Goal: Task Accomplishment & Management: Manage account settings

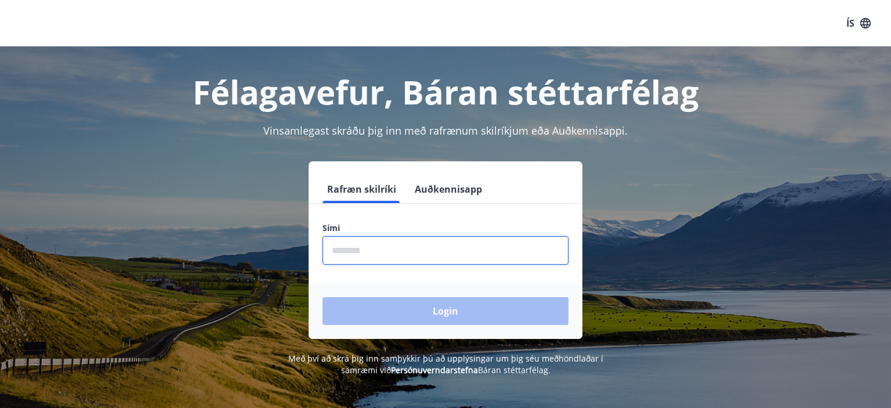
click at [396, 252] on input "phone" at bounding box center [445, 250] width 246 height 28
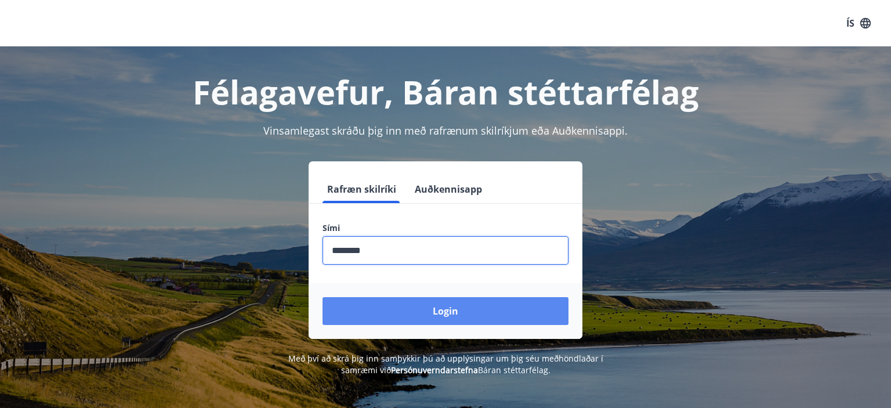
type input "********"
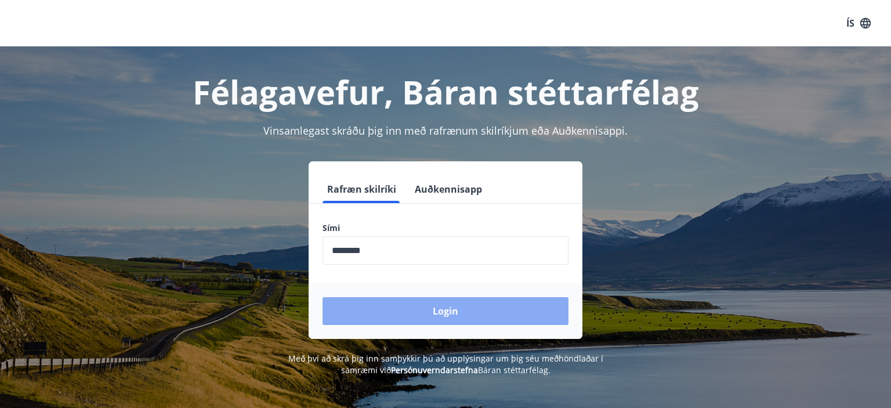
click at [435, 309] on button "Login" at bounding box center [445, 311] width 246 height 28
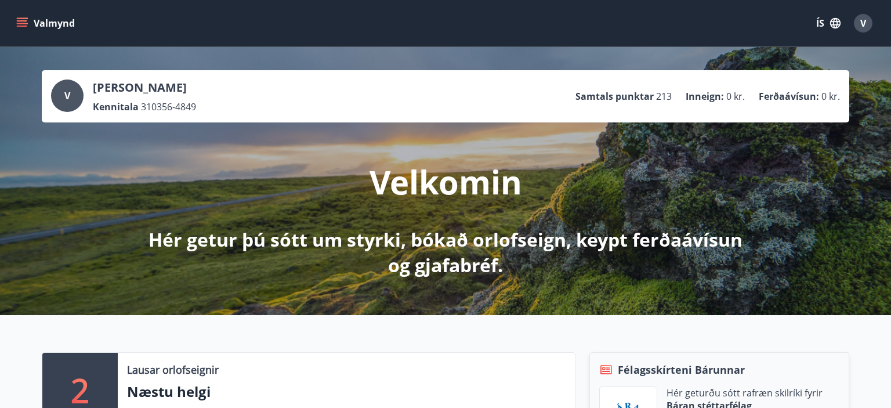
click at [28, 21] on button "Valmynd" at bounding box center [47, 23] width 66 height 21
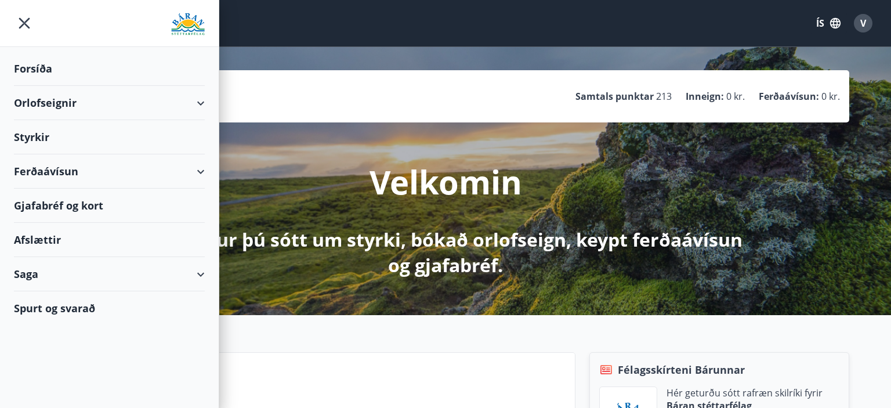
click at [53, 205] on div "Gjafabréf og kort" at bounding box center [109, 205] width 191 height 34
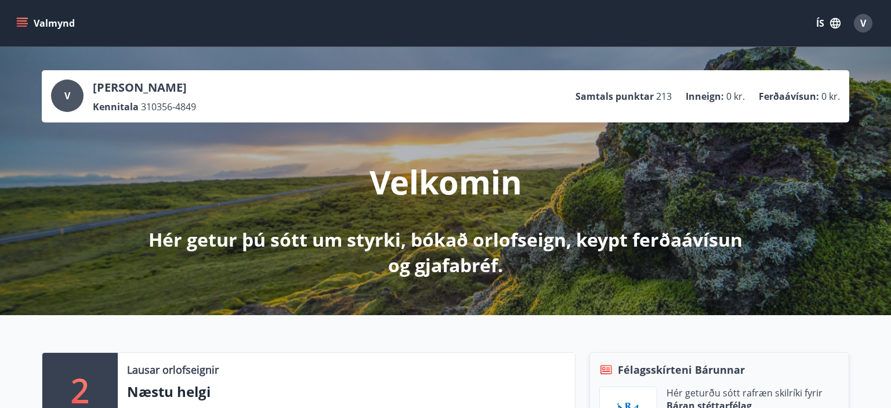
click at [23, 23] on icon "menu" at bounding box center [23, 23] width 13 height 1
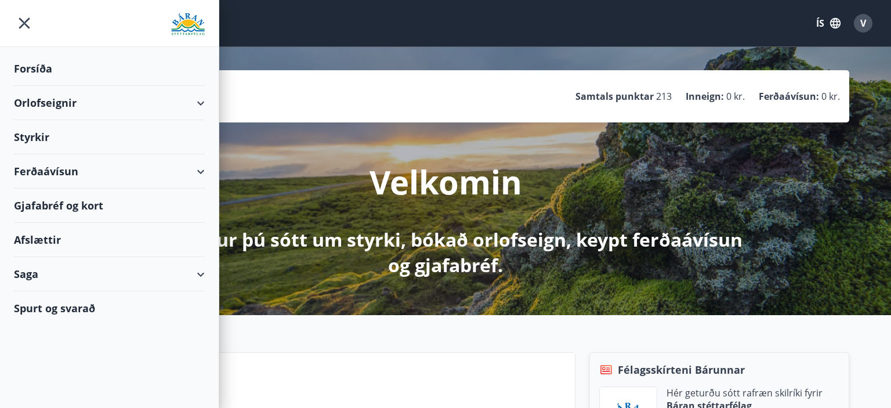
click at [56, 202] on div "Gjafabréf og kort" at bounding box center [109, 205] width 191 height 34
click at [100, 200] on div "Gjafabréf og kort" at bounding box center [109, 205] width 191 height 34
click at [20, 19] on icon "menu" at bounding box center [24, 23] width 11 height 11
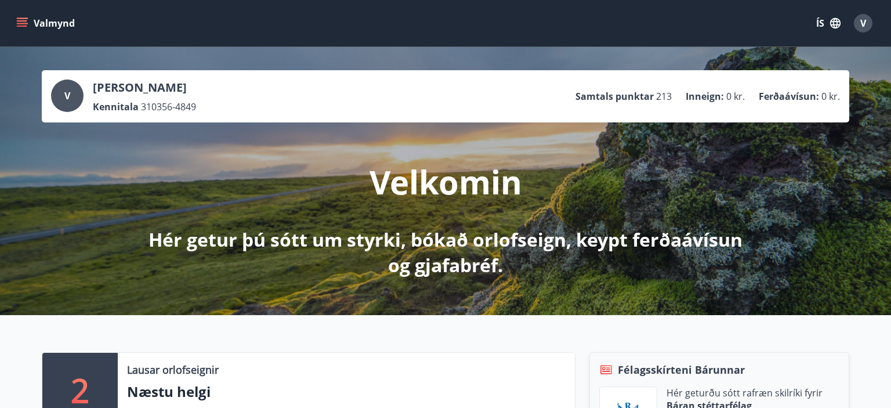
click at [42, 23] on button "Valmynd" at bounding box center [47, 23] width 66 height 21
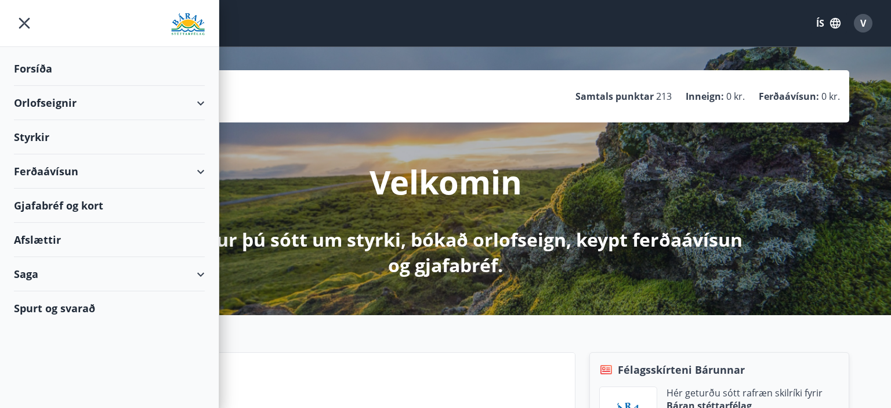
click at [327, 42] on div "Valmynd ÍS V" at bounding box center [445, 23] width 891 height 46
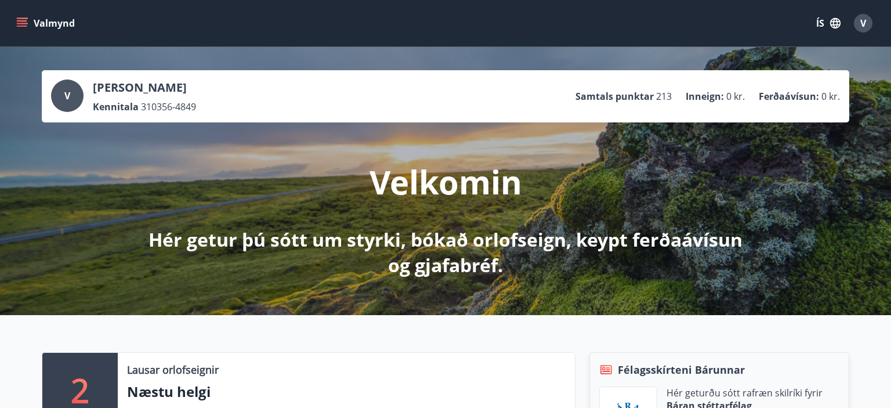
click at [45, 22] on button "Valmynd" at bounding box center [47, 23] width 66 height 21
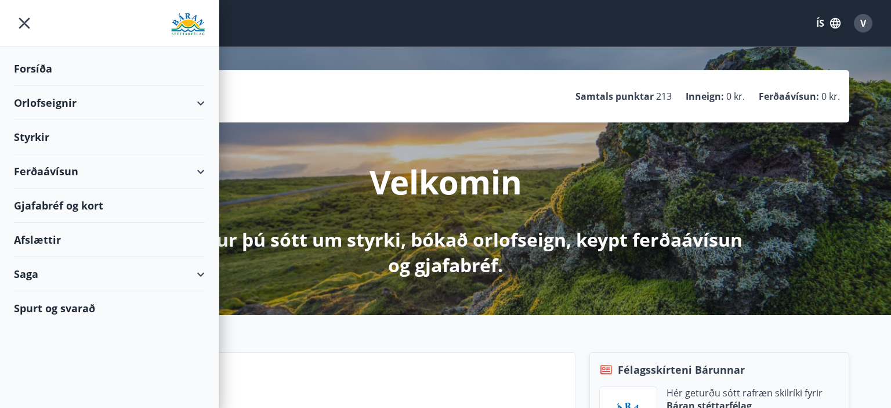
click at [55, 204] on div "Gjafabréf og kort" at bounding box center [109, 205] width 191 height 34
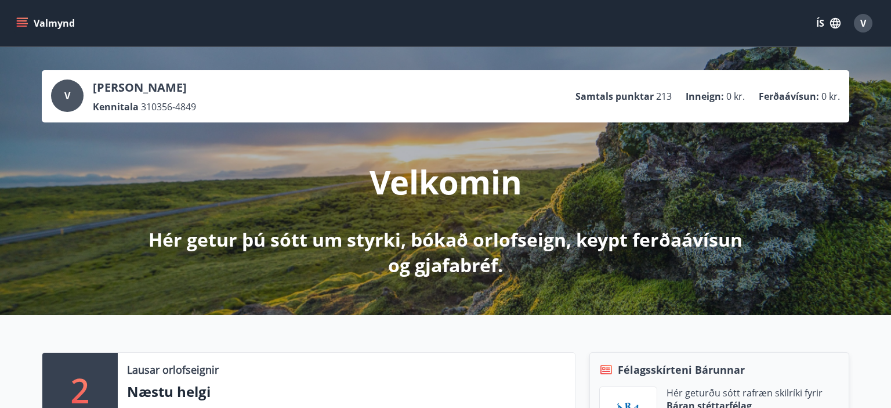
click at [27, 26] on icon "menu" at bounding box center [22, 23] width 12 height 12
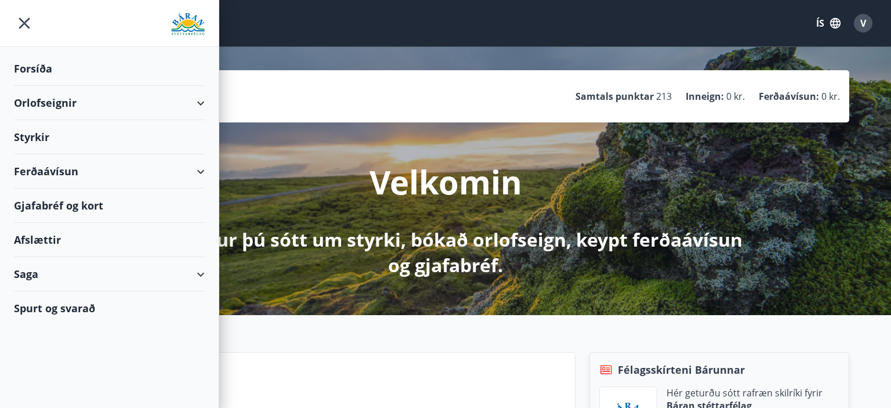
click at [31, 208] on div "Gjafabréf og kort" at bounding box center [109, 205] width 191 height 34
click at [25, 8] on div at bounding box center [109, 23] width 219 height 47
click at [23, 23] on icon "menu" at bounding box center [24, 23] width 11 height 11
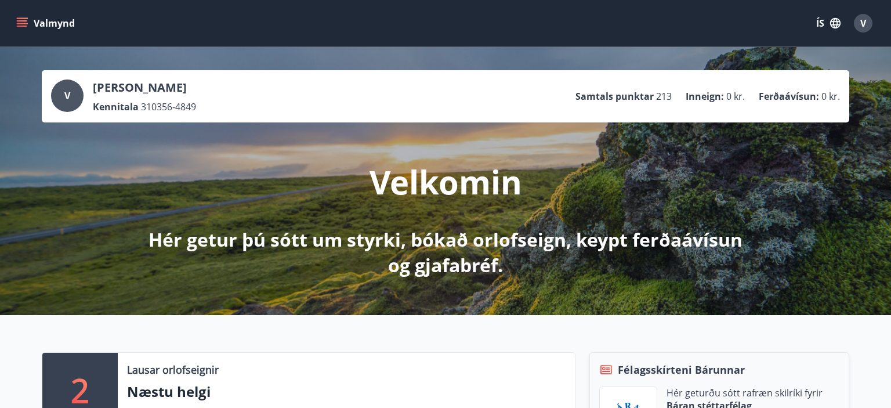
click at [864, 23] on span "V" at bounding box center [863, 23] width 6 height 13
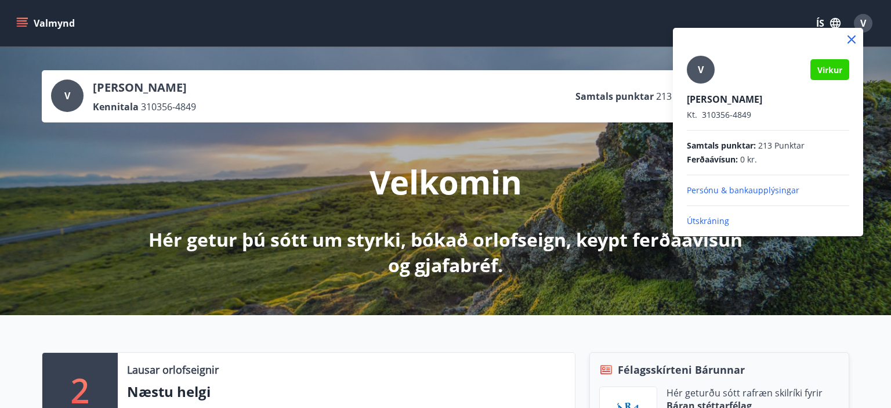
click at [702, 223] on p "Útskráning" at bounding box center [768, 221] width 162 height 12
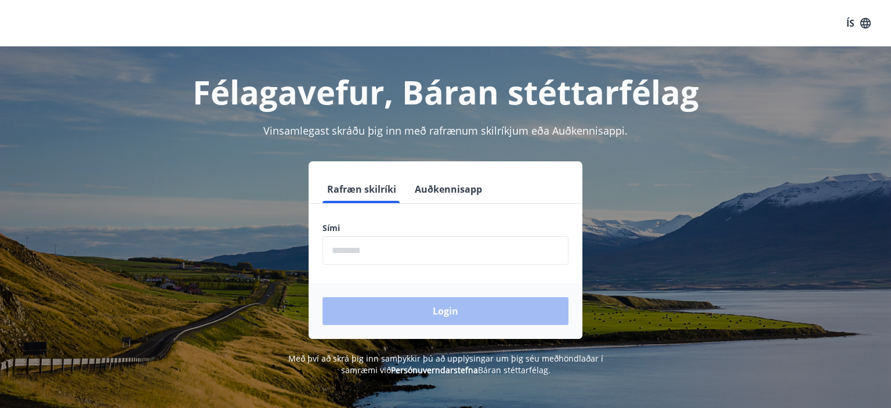
click at [395, 251] on input "phone" at bounding box center [445, 250] width 246 height 28
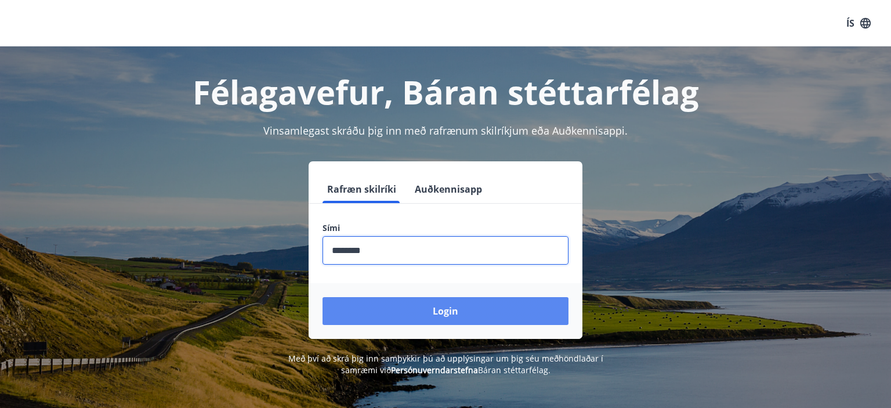
type input "********"
click at [439, 306] on button "Login" at bounding box center [445, 311] width 246 height 28
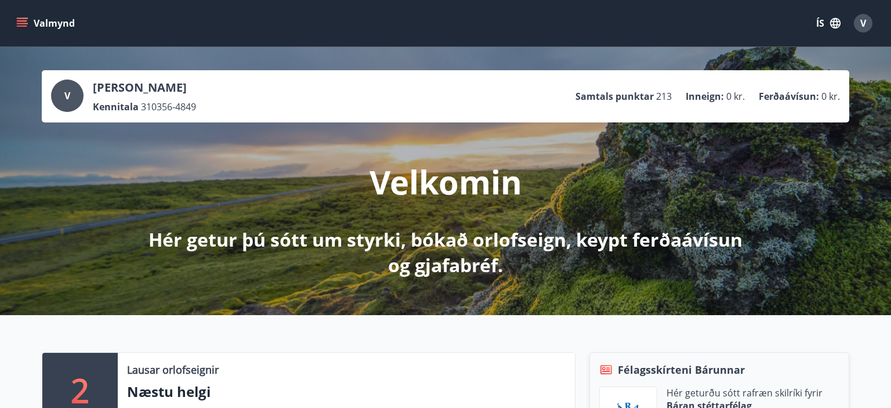
click at [24, 23] on icon "menu" at bounding box center [22, 23] width 12 height 12
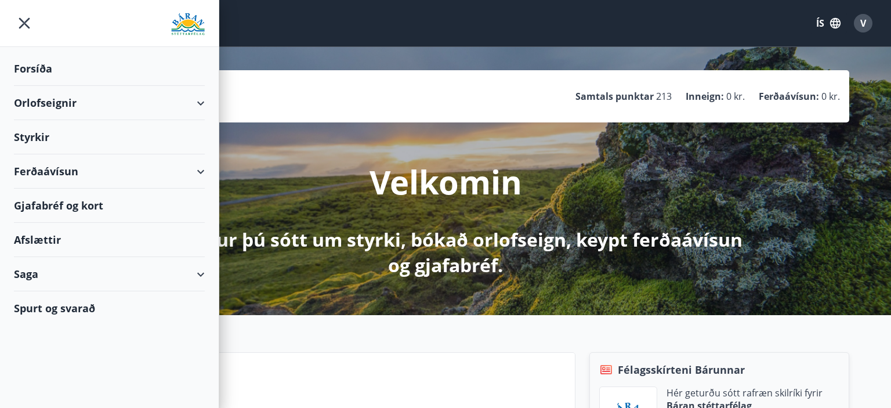
click at [55, 206] on div "Gjafabréf og kort" at bounding box center [109, 205] width 191 height 34
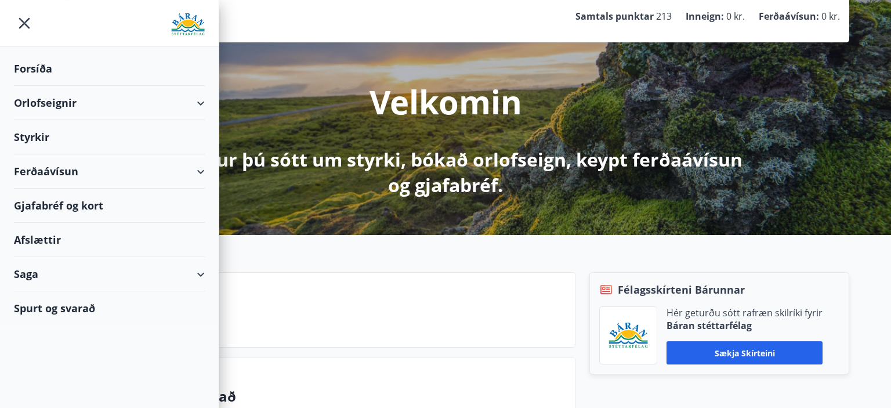
scroll to position [122, 0]
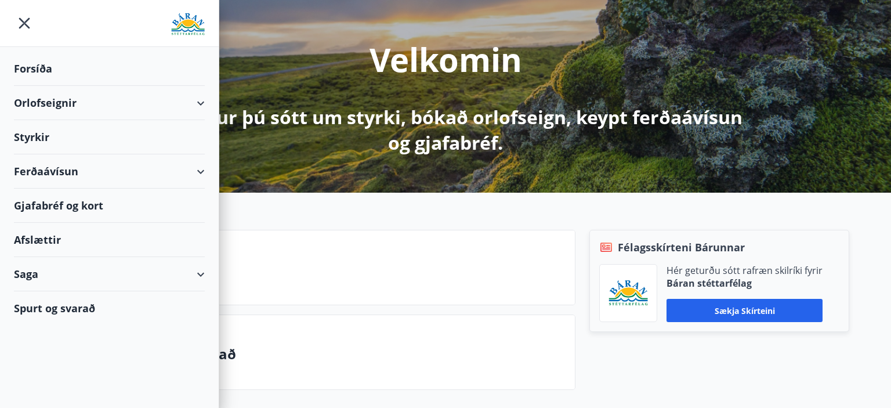
click at [21, 26] on icon "menu" at bounding box center [24, 23] width 21 height 21
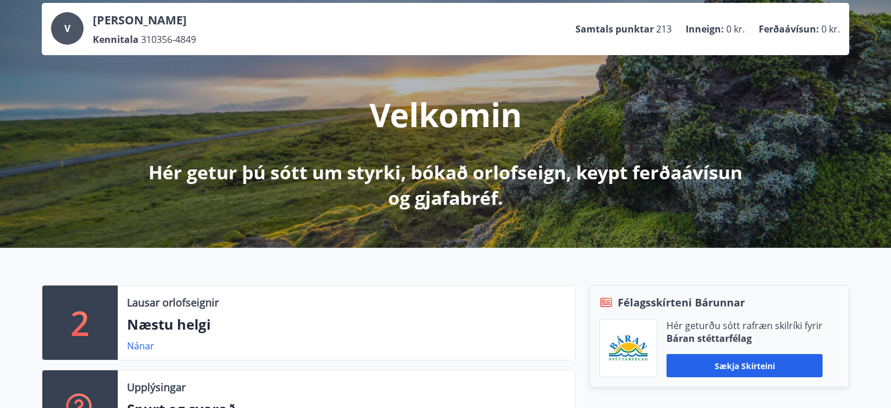
scroll to position [0, 0]
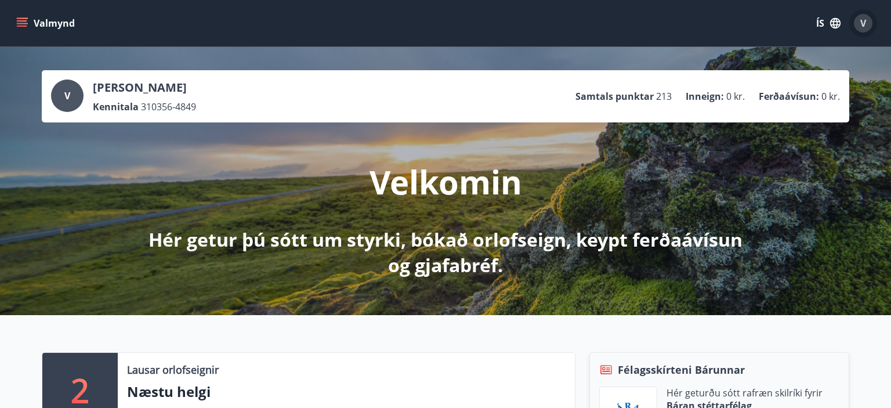
click at [866, 24] on span "V" at bounding box center [863, 23] width 6 height 13
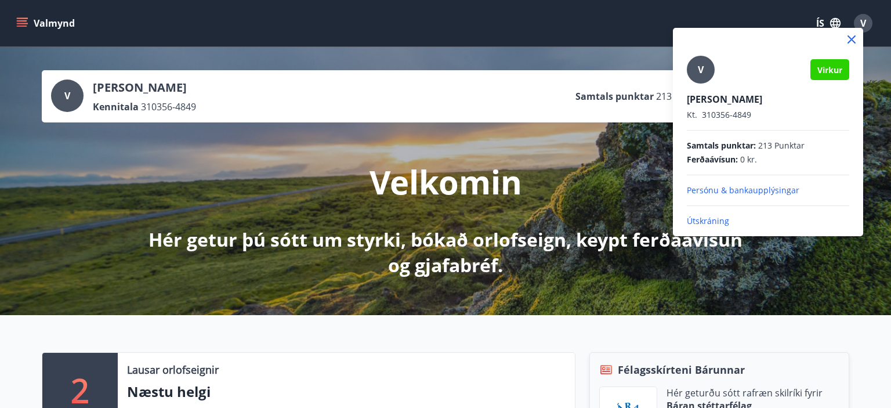
click at [707, 220] on p "Útskráning" at bounding box center [768, 221] width 162 height 12
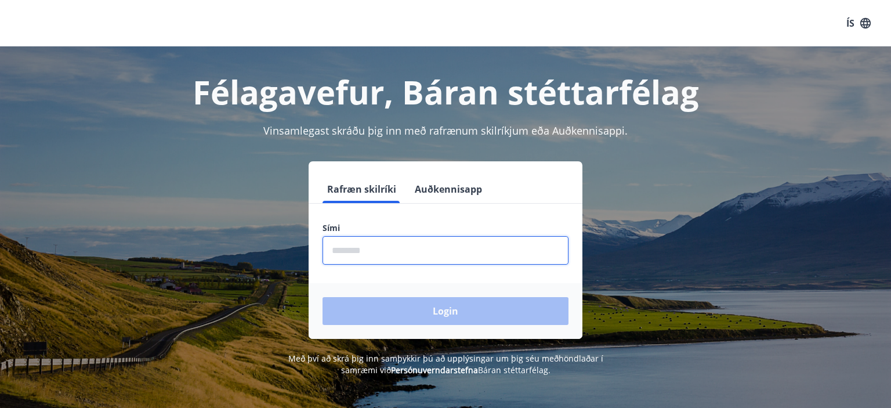
click at [444, 249] on input "phone" at bounding box center [445, 250] width 246 height 28
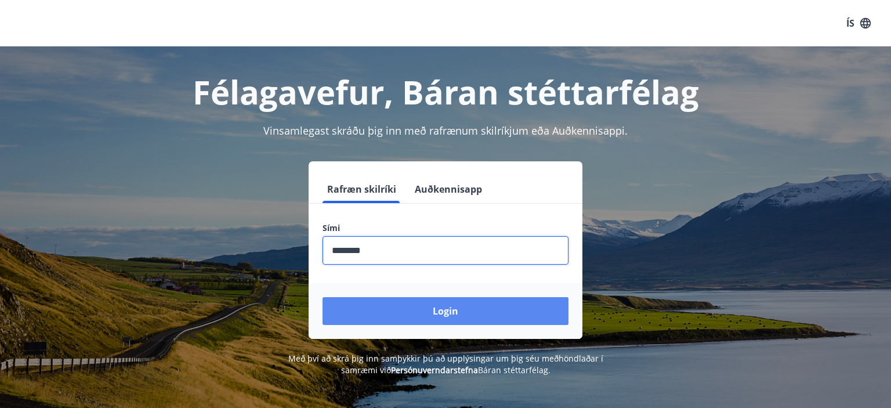
type input "********"
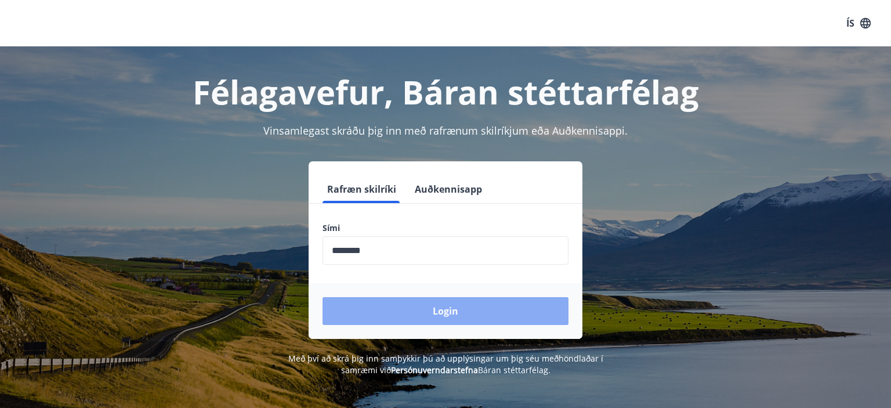
click at [438, 311] on button "Login" at bounding box center [445, 311] width 246 height 28
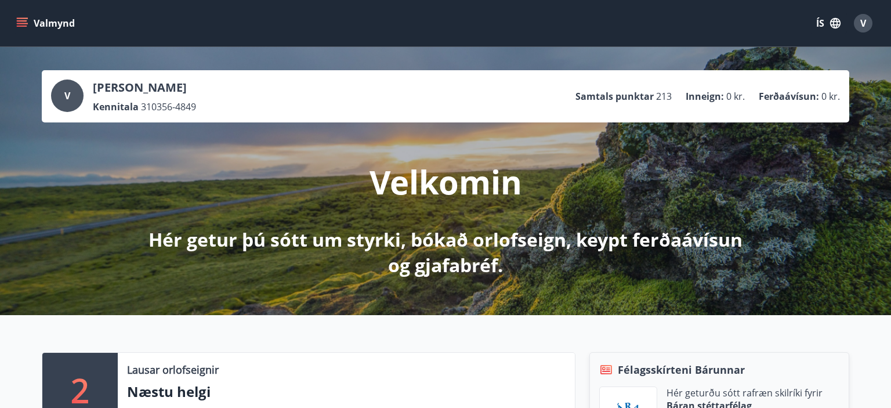
click at [25, 23] on icon "menu" at bounding box center [23, 23] width 13 height 1
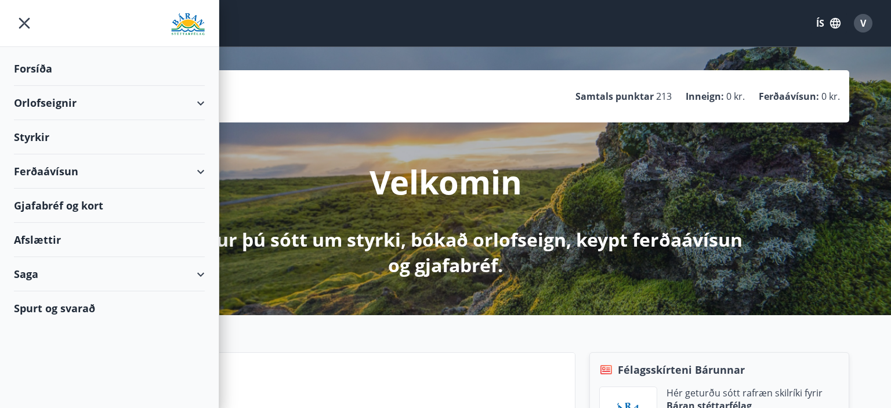
click at [42, 202] on div "Gjafabréf og kort" at bounding box center [109, 205] width 191 height 34
click at [28, 20] on icon "menu" at bounding box center [24, 23] width 21 height 21
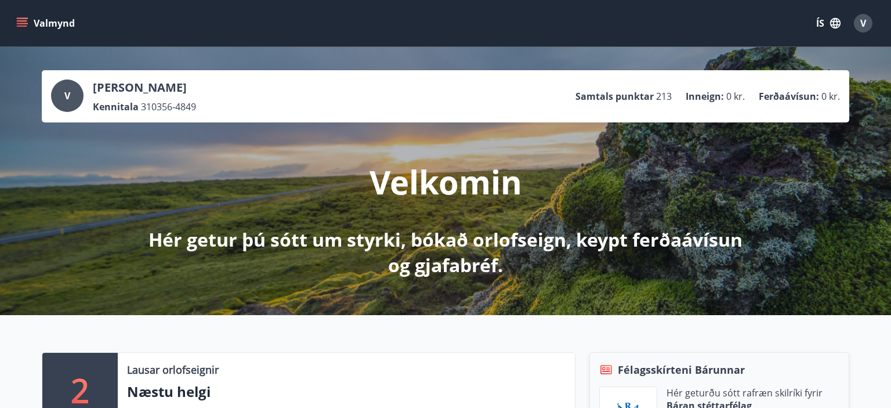
click at [862, 24] on div "V" at bounding box center [863, 23] width 19 height 19
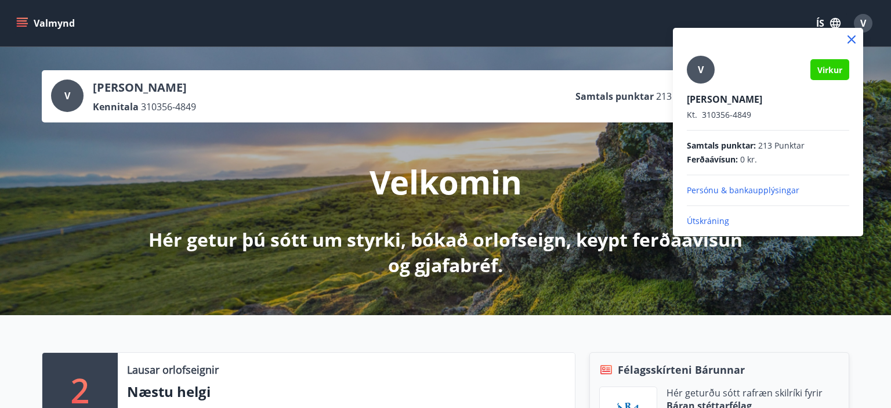
click at [713, 224] on p "Útskráning" at bounding box center [768, 221] width 162 height 12
click at [714, 220] on p "Útskráning" at bounding box center [768, 221] width 162 height 12
